Goal: Use online tool/utility: Utilize a website feature to perform a specific function

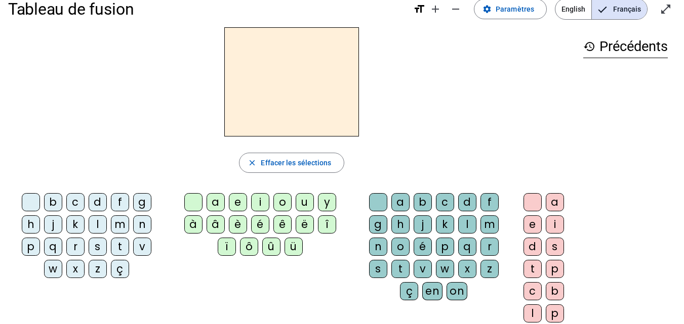
scroll to position [18, 0]
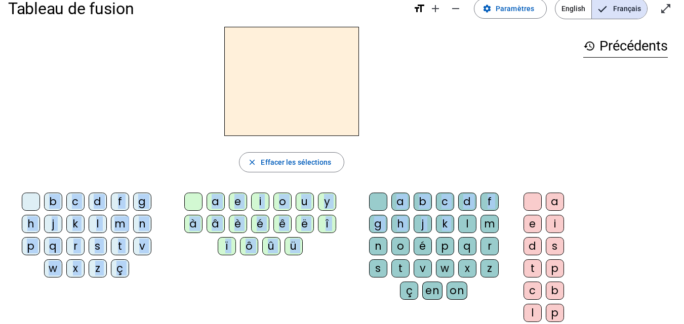
drag, startPoint x: 466, startPoint y: 222, endPoint x: 315, endPoint y: 94, distance: 198.1
click at [315, 94] on div "close [PERSON_NAME] les sélections b c d f g h j k l m n p q r s t v w x z ç a …" at bounding box center [291, 190] width 567 height 326
click at [465, 227] on div "l" at bounding box center [467, 224] width 18 height 18
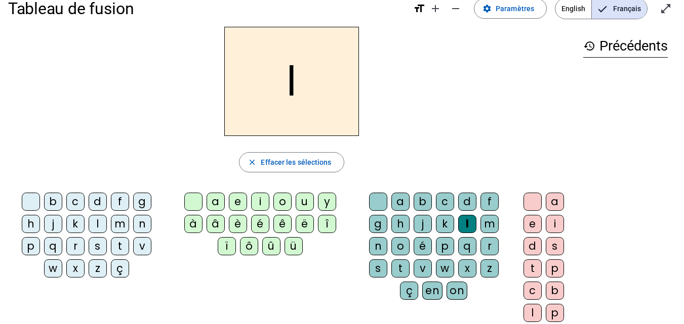
click at [216, 202] on div "a" at bounding box center [215, 202] width 18 height 18
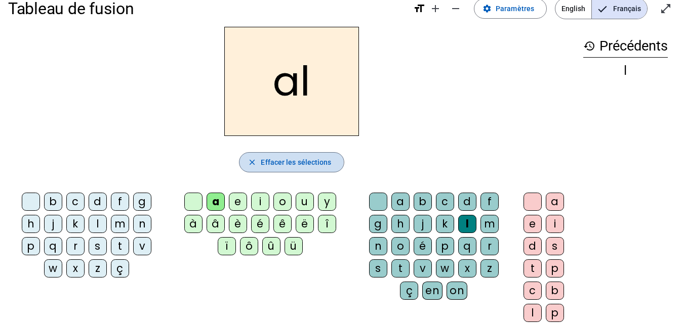
click at [251, 160] on mat-icon "close" at bounding box center [251, 162] width 9 height 9
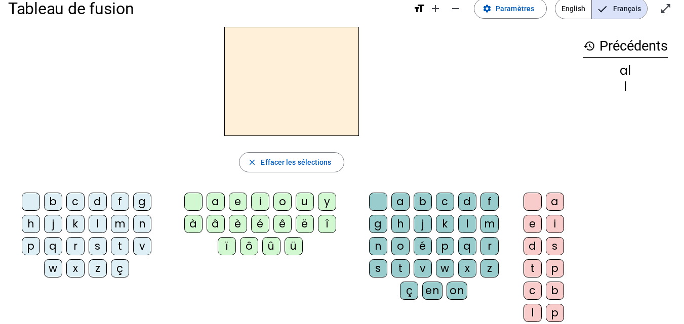
click at [217, 204] on div "a" at bounding box center [215, 202] width 18 height 18
click at [466, 224] on div "l" at bounding box center [467, 224] width 18 height 18
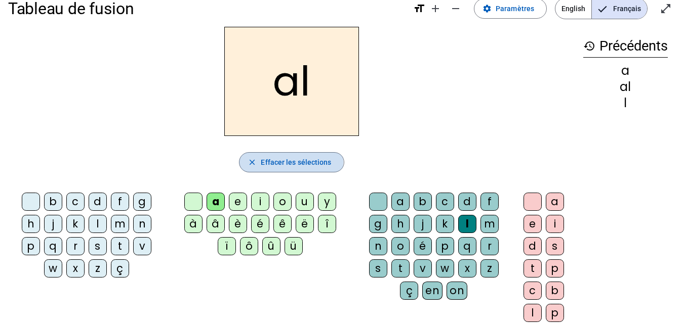
click at [256, 162] on mat-icon "close" at bounding box center [251, 162] width 9 height 9
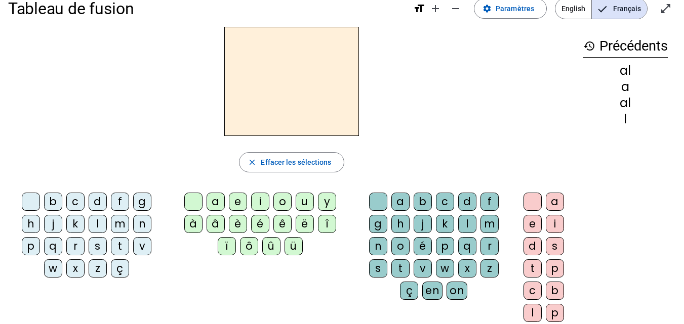
click at [464, 223] on div "l" at bounding box center [467, 224] width 18 height 18
click at [217, 200] on div "a" at bounding box center [215, 202] width 18 height 18
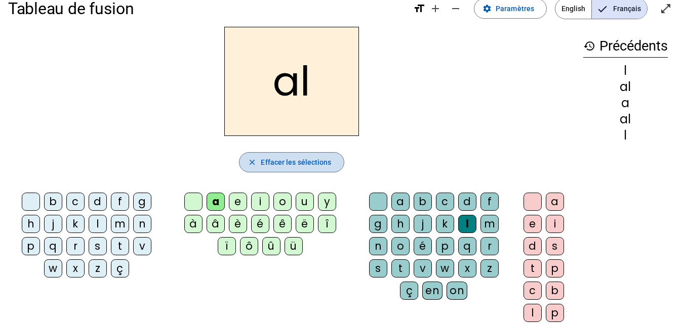
click at [268, 157] on span "Effacer les sélections" at bounding box center [296, 162] width 70 height 12
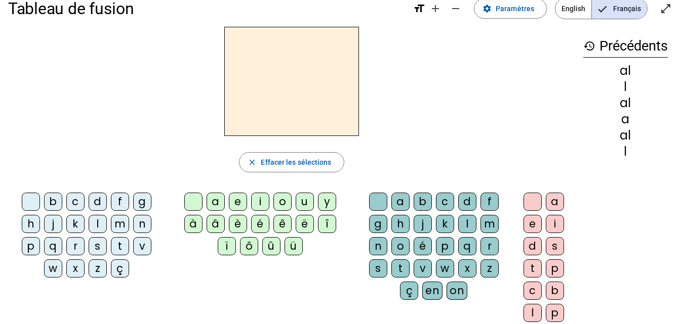
click at [98, 221] on div "l" at bounding box center [98, 224] width 18 height 18
click at [219, 203] on div "a" at bounding box center [215, 202] width 18 height 18
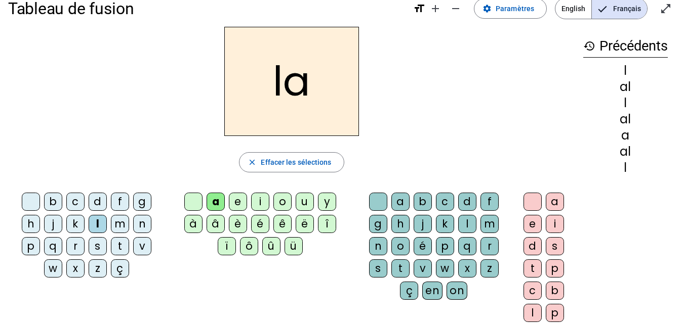
click at [489, 226] on div "m" at bounding box center [489, 224] width 18 height 18
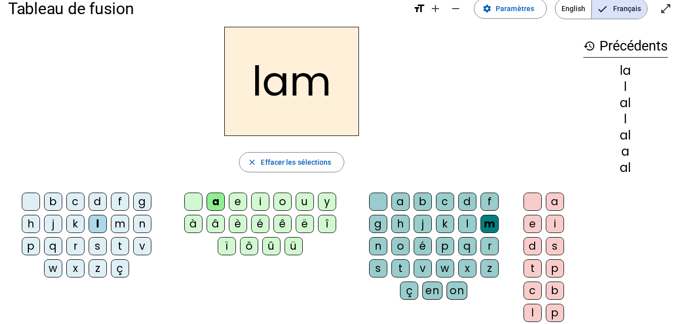
click at [394, 202] on div "a" at bounding box center [400, 202] width 18 height 18
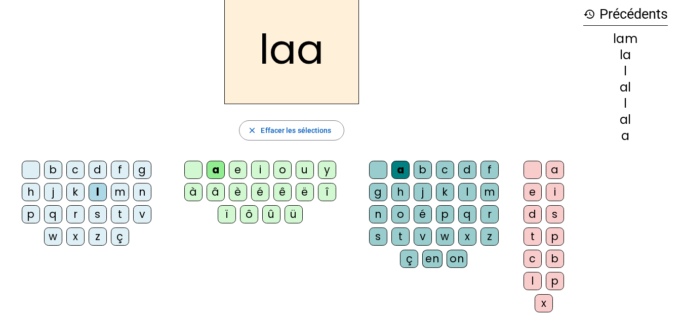
scroll to position [49, 0]
click at [271, 132] on span "Effacer les sélections" at bounding box center [296, 131] width 70 height 12
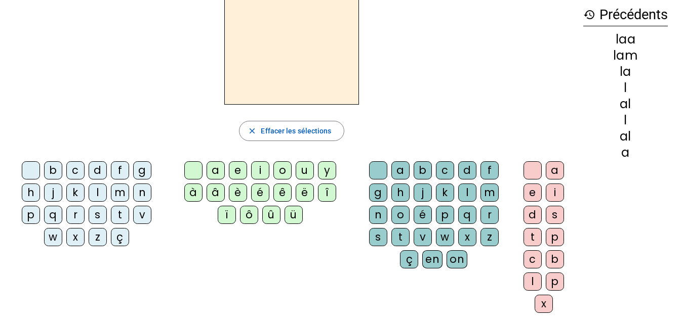
click at [99, 215] on div "s" at bounding box center [98, 215] width 18 height 18
click at [215, 170] on div "a" at bounding box center [215, 170] width 18 height 18
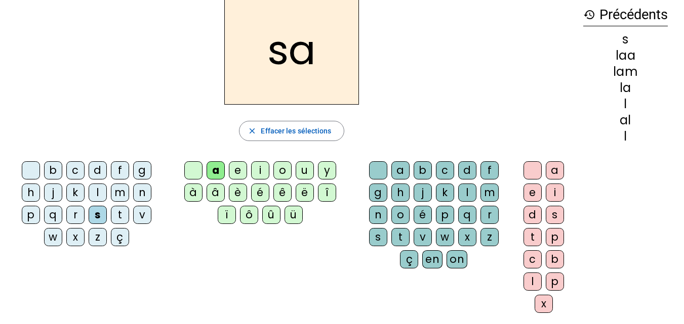
click at [466, 195] on div "l" at bounding box center [467, 193] width 18 height 18
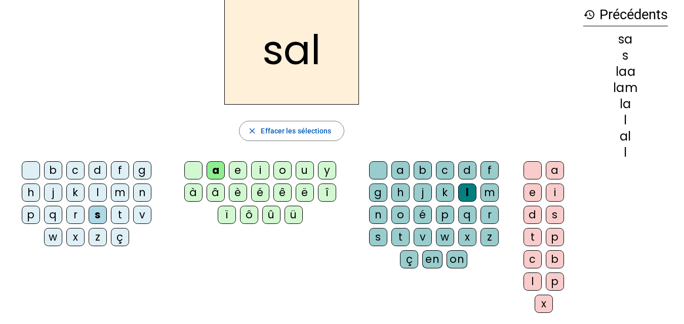
click at [531, 282] on div "l" at bounding box center [532, 282] width 18 height 18
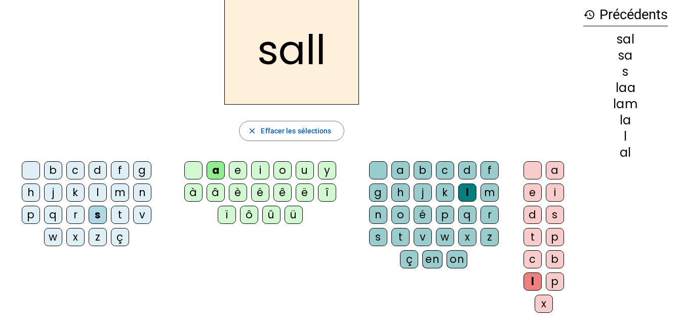
click at [530, 194] on div "e" at bounding box center [532, 193] width 18 height 18
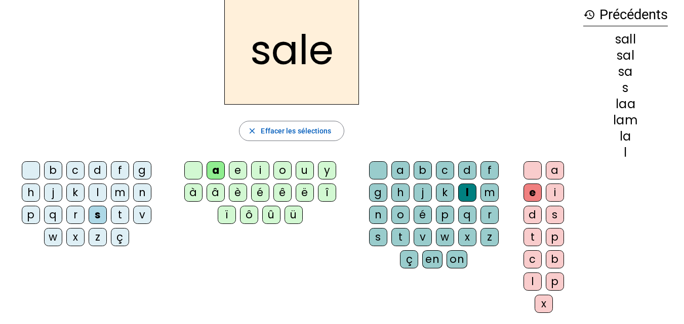
click at [492, 47] on div "sale" at bounding box center [291, 49] width 567 height 109
click at [301, 124] on span "button" at bounding box center [291, 131] width 104 height 24
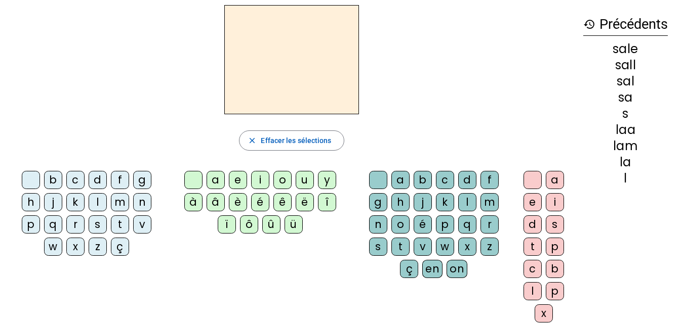
scroll to position [0, 0]
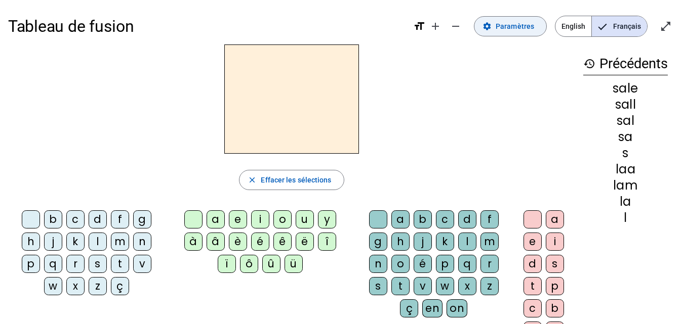
click at [501, 26] on span "Paramètres" at bounding box center [514, 26] width 38 height 12
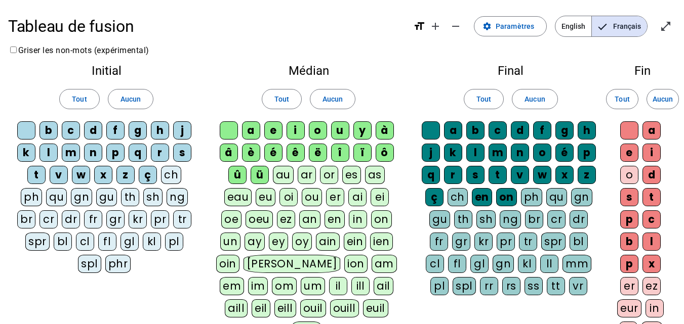
click at [117, 133] on div "f" at bounding box center [115, 130] width 18 height 18
click at [248, 134] on div "a" at bounding box center [251, 130] width 18 height 18
click at [495, 131] on div "c" at bounding box center [497, 130] width 18 height 18
